Goal: Task Accomplishment & Management: Complete application form

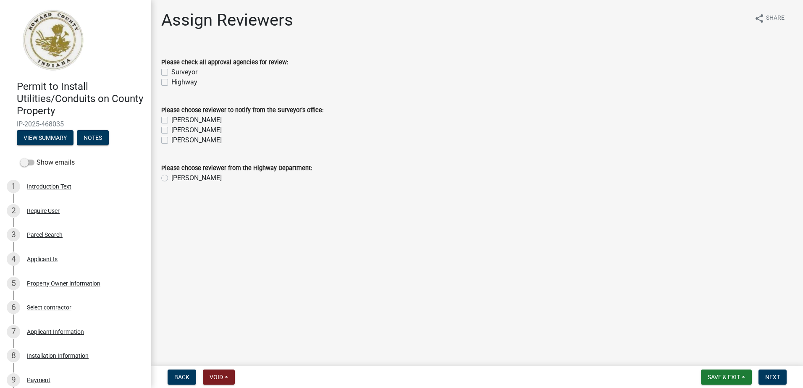
click at [171, 73] on label "Surveyor" at bounding box center [184, 72] width 26 height 10
click at [171, 73] on input "Surveyor" at bounding box center [173, 69] width 5 height 5
checkbox input "true"
click at [171, 85] on label "Highway" at bounding box center [184, 82] width 26 height 10
click at [171, 83] on input "Highway" at bounding box center [173, 79] width 5 height 5
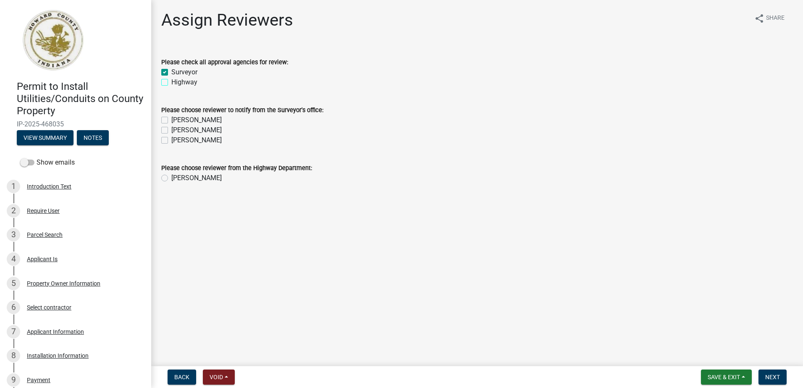
checkbox input "true"
click at [171, 120] on label "[PERSON_NAME]" at bounding box center [196, 120] width 50 height 10
click at [171, 120] on input "[PERSON_NAME]" at bounding box center [173, 117] width 5 height 5
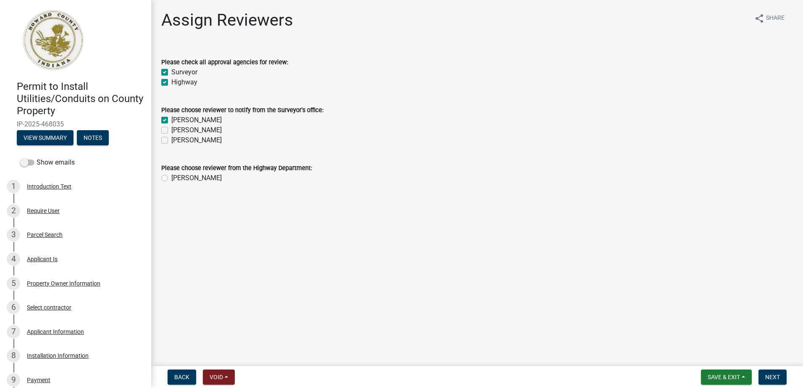
checkbox input "true"
checkbox input "false"
click at [171, 133] on label "[PERSON_NAME]" at bounding box center [196, 130] width 50 height 10
click at [171, 131] on input "[PERSON_NAME]" at bounding box center [173, 127] width 5 height 5
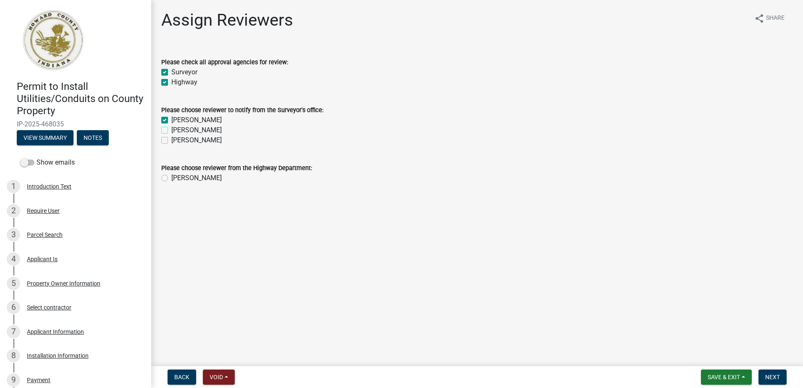
checkbox input "true"
drag, startPoint x: 163, startPoint y: 140, endPoint x: 164, endPoint y: 157, distance: 17.3
click at [171, 142] on label "[PERSON_NAME]" at bounding box center [196, 140] width 50 height 10
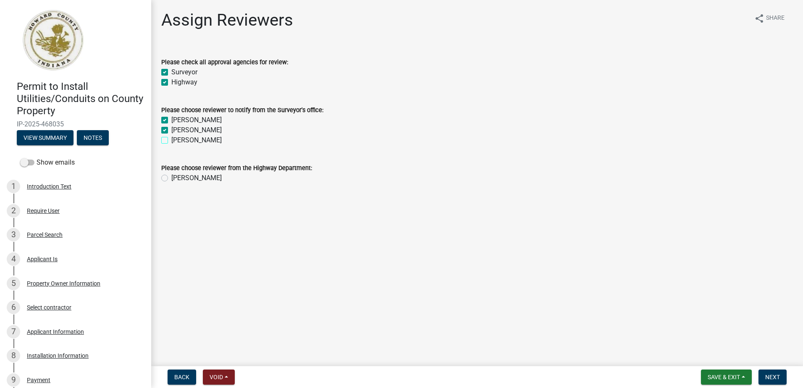
click at [171, 141] on input "[PERSON_NAME]" at bounding box center [173, 137] width 5 height 5
checkbox input "true"
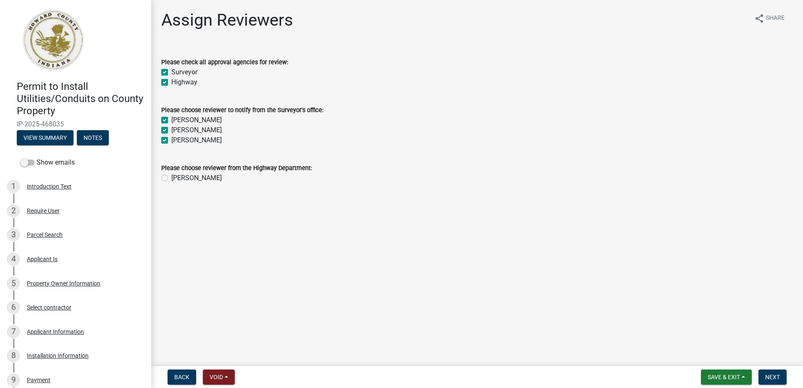
drag, startPoint x: 166, startPoint y: 178, endPoint x: 266, endPoint y: 197, distance: 101.8
click at [171, 178] on label "[PERSON_NAME]" at bounding box center [196, 178] width 50 height 10
click at [171, 178] on input "[PERSON_NAME]" at bounding box center [173, 175] width 5 height 5
radio input "true"
click at [774, 377] on span "Next" at bounding box center [772, 377] width 15 height 7
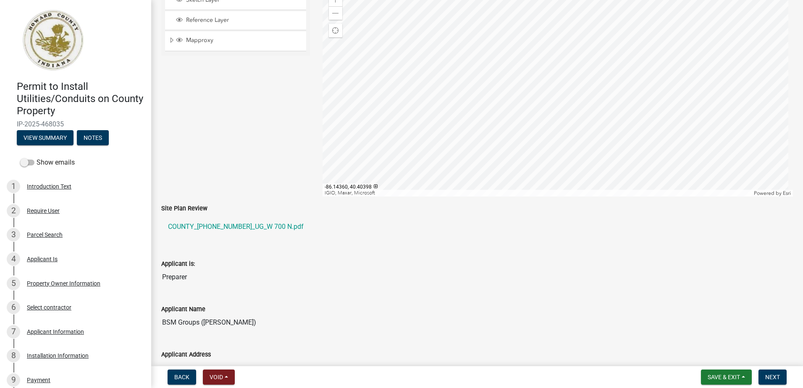
scroll to position [126, 0]
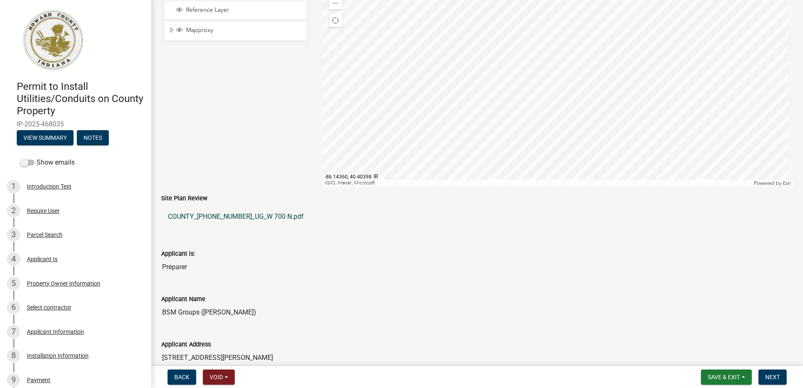
click at [205, 215] on link "COUNTY_[PHONE_NUMBER]_UG_W 700 N.pdf" at bounding box center [477, 217] width 632 height 20
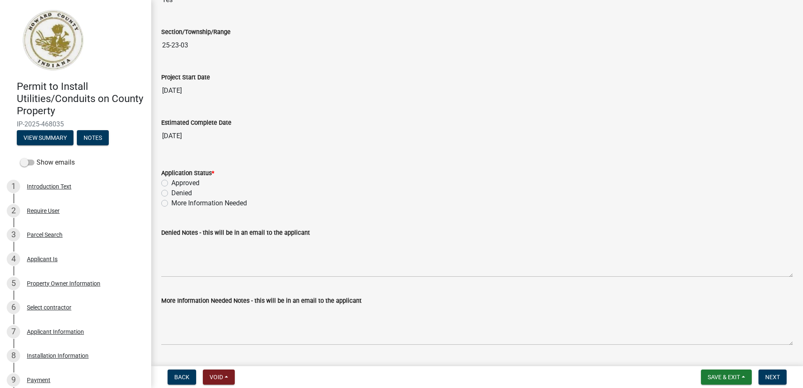
scroll to position [1344, 0]
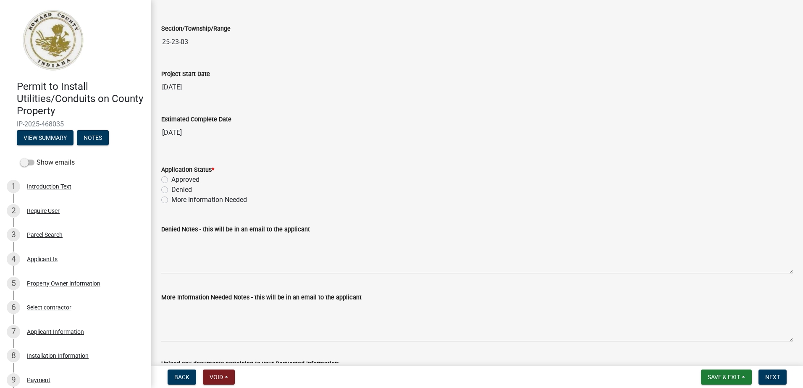
click at [171, 201] on label "More Information Needed" at bounding box center [209, 200] width 76 height 10
click at [171, 200] on input "More Information Needed" at bounding box center [173, 197] width 5 height 5
radio input "true"
click at [171, 178] on label "Approved" at bounding box center [185, 180] width 28 height 10
click at [171, 178] on input "Approved" at bounding box center [173, 177] width 5 height 5
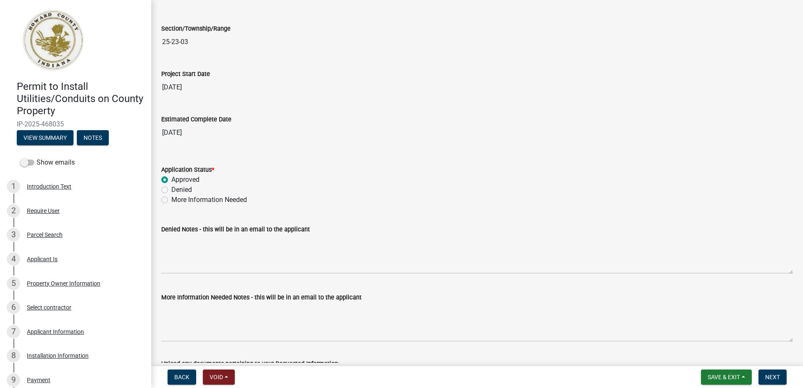
radio input "true"
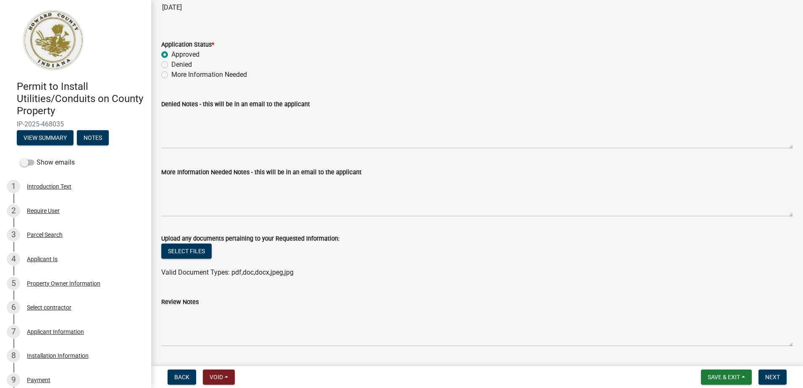
scroll to position [1470, 0]
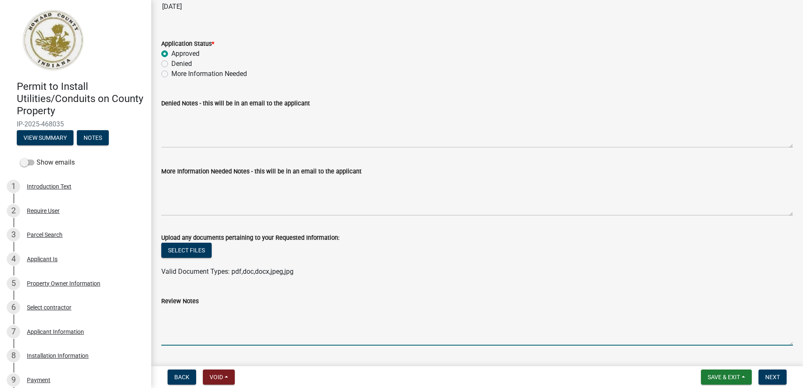
click at [170, 312] on textarea "Review Notes" at bounding box center [477, 325] width 632 height 39
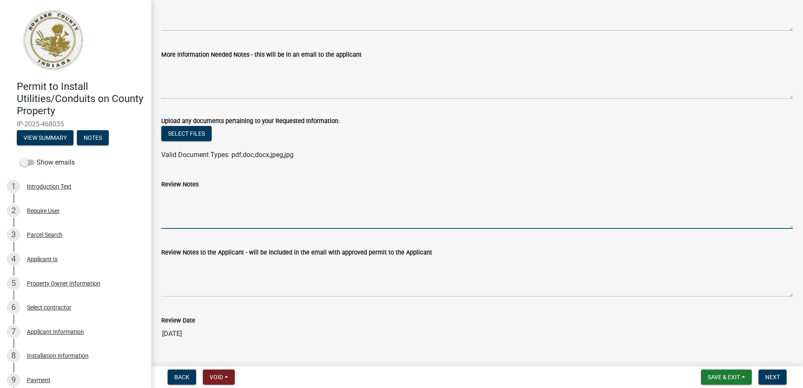
scroll to position [1606, 0]
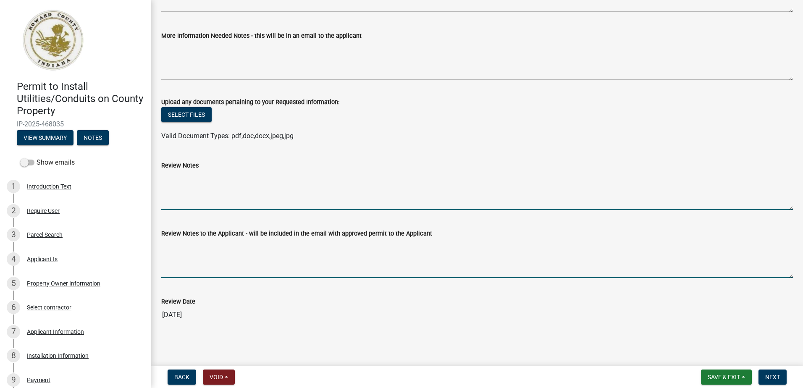
click at [232, 249] on textarea "Review Notes to the Applicant - will be included in the email with approved per…" at bounding box center [477, 258] width 632 height 39
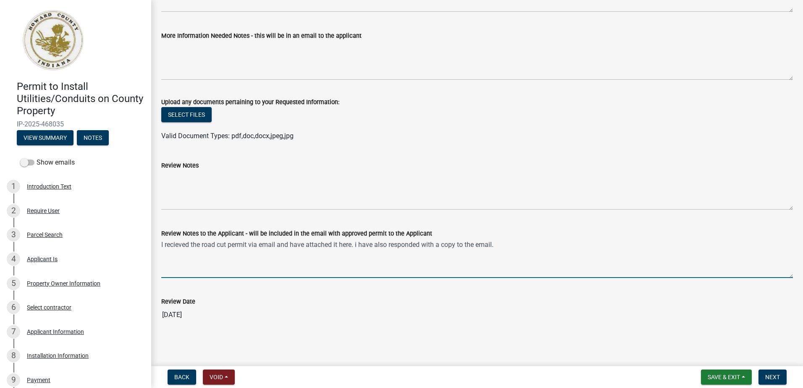
drag, startPoint x: 357, startPoint y: 242, endPoint x: 359, endPoint y: 247, distance: 5.1
click at [532, 244] on textarea "I received the road cut permit via email and have attached it here. I have also…" at bounding box center [477, 258] width 632 height 39
type textarea "I received the road cut permit via email and have attached it here. I have also…"
click at [184, 113] on button "Select files" at bounding box center [186, 114] width 50 height 15
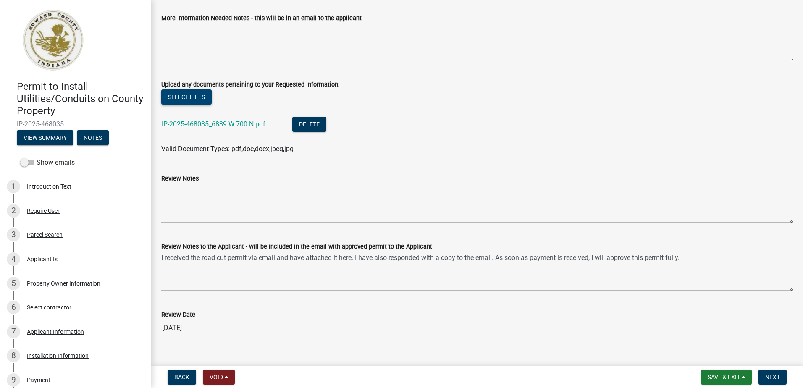
scroll to position [1636, 0]
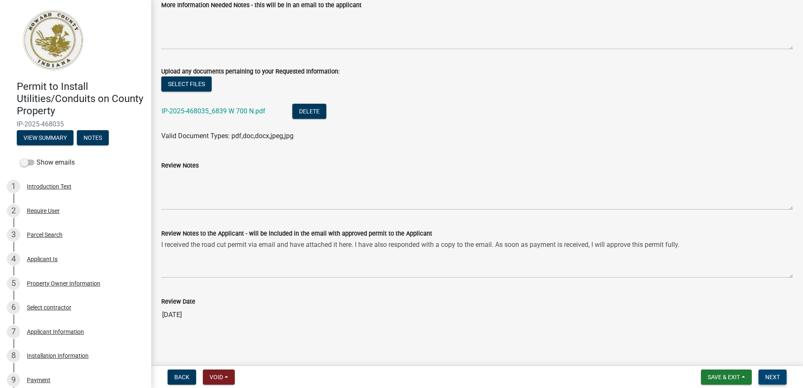
click at [774, 375] on span "Next" at bounding box center [772, 377] width 15 height 7
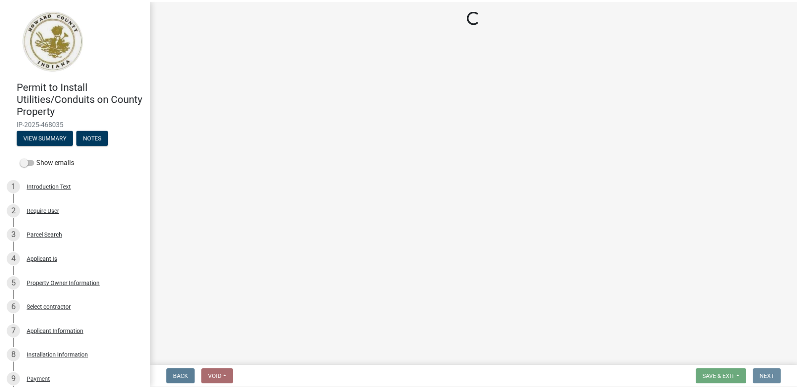
scroll to position [0, 0]
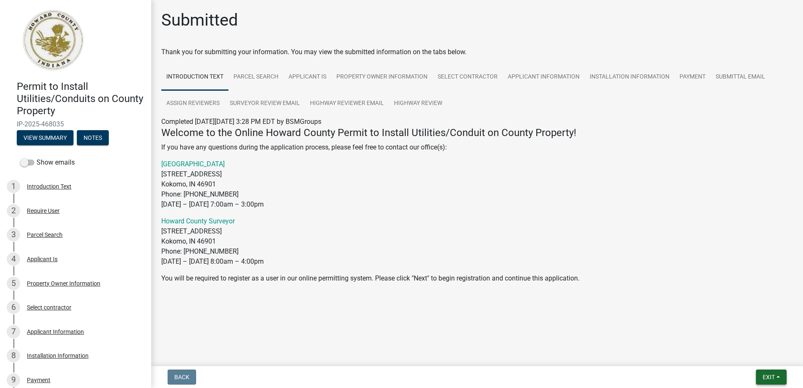
click at [766, 374] on span "Exit" at bounding box center [769, 377] width 12 height 7
click at [740, 354] on button "Save & Exit" at bounding box center [752, 355] width 67 height 20
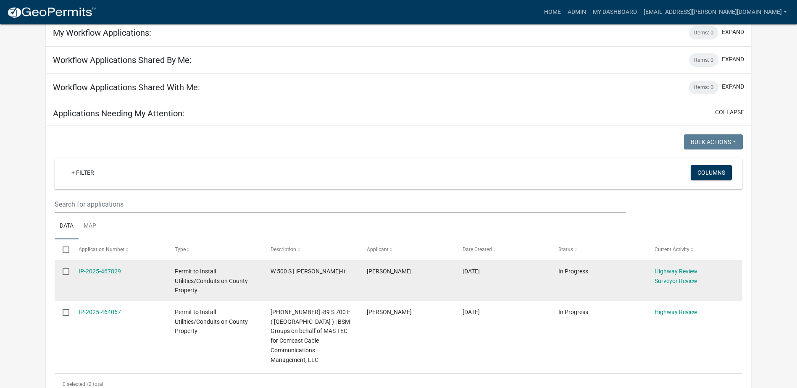
scroll to position [210, 0]
